Goal: Find contact information: Find contact information

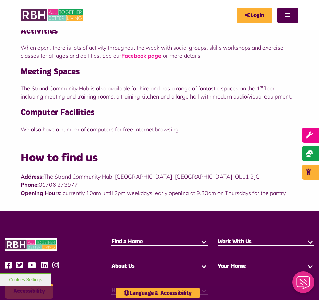
scroll to position [128, 0]
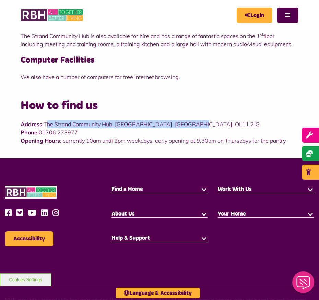
drag, startPoint x: 46, startPoint y: 124, endPoint x: 188, endPoint y: 126, distance: 141.8
click at [188, 126] on p "Address: The Strand Community Hub, Kirkholt, Rochdale, OL11 2JG Phone: 01706 27…" at bounding box center [159, 132] width 277 height 25
copy p "The Strand Community Hub, Kirkholt, Rochdale, OL11 2JG"
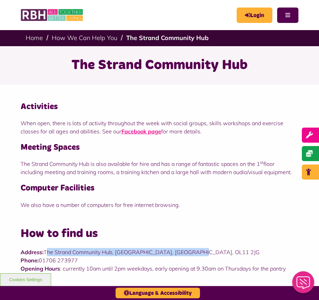
scroll to position [0, 0]
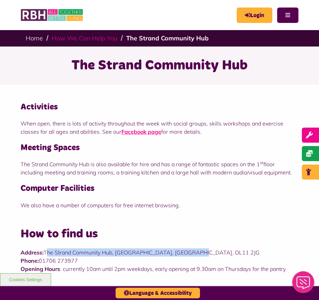
click at [100, 42] on link "How We Can Help You" at bounding box center [84, 38] width 65 height 8
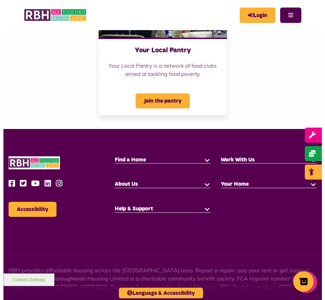
scroll to position [789, 0]
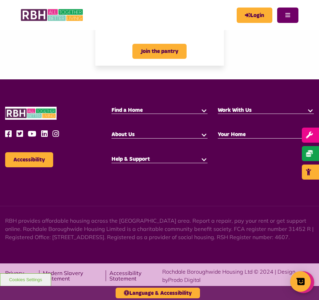
click at [291, 11] on button "Menu" at bounding box center [287, 15] width 21 height 15
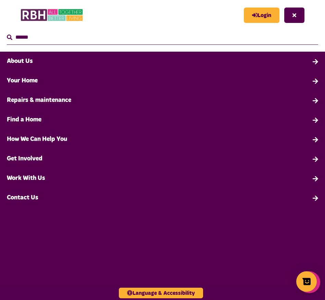
click at [20, 193] on link "Contact Us" at bounding box center [162, 198] width 325 height 20
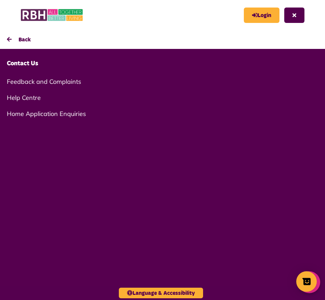
click at [25, 62] on link "Contact Us" at bounding box center [162, 64] width 325 height 20
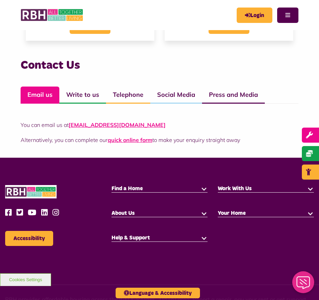
scroll to position [557, 0]
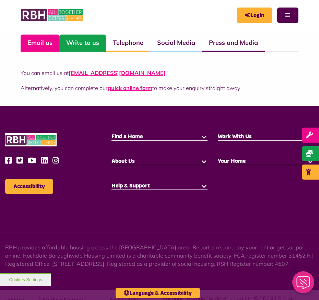
click at [87, 45] on link "Write to us" at bounding box center [82, 43] width 47 height 17
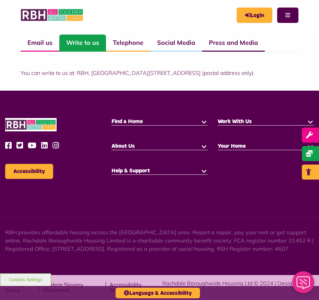
drag, startPoint x: 156, startPoint y: 71, endPoint x: 242, endPoint y: 71, distance: 86.0
click at [242, 71] on p "You can write to us at: RBH, Unique Enterprise Centre, Belfield Road, Rochdale,…" at bounding box center [159, 73] width 277 height 8
copy p "Belfield Road, Rochdale, OL16 2UP"
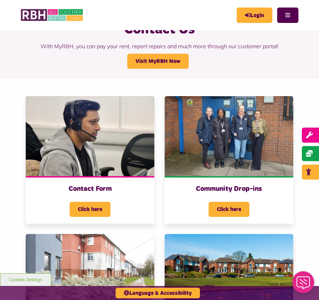
scroll to position [0, 0]
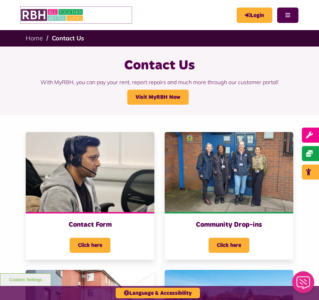
click at [69, 16] on img at bounding box center [52, 15] width 63 height 16
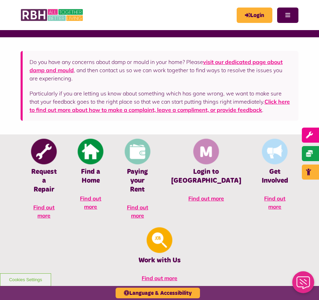
scroll to position [43, 0]
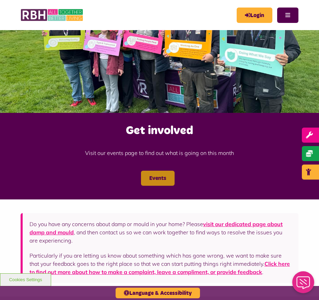
click at [163, 172] on link "Events" at bounding box center [158, 178] width 34 height 15
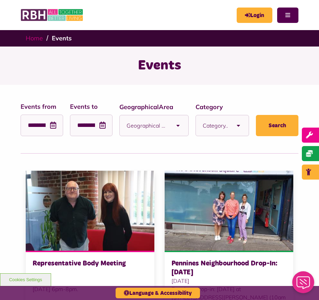
click at [36, 39] on link "Home" at bounding box center [34, 38] width 17 height 8
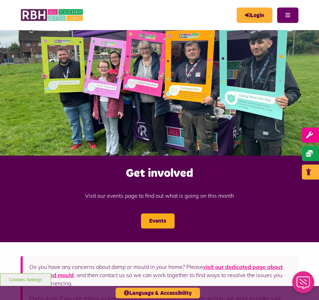
click at [289, 17] on button "Menu" at bounding box center [287, 15] width 21 height 15
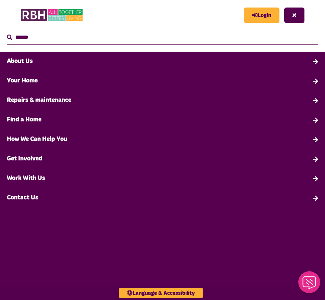
click at [28, 80] on link "Your Home" at bounding box center [162, 81] width 325 height 20
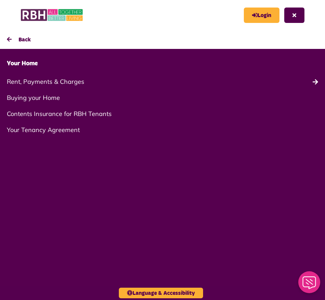
click at [30, 64] on link "Your Home" at bounding box center [162, 64] width 325 height 20
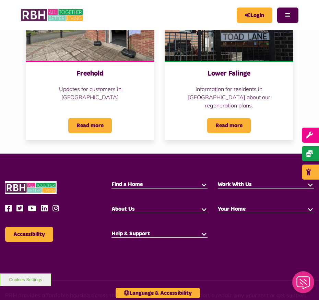
scroll to position [985, 0]
